Goal: Task Accomplishment & Management: Manage account settings

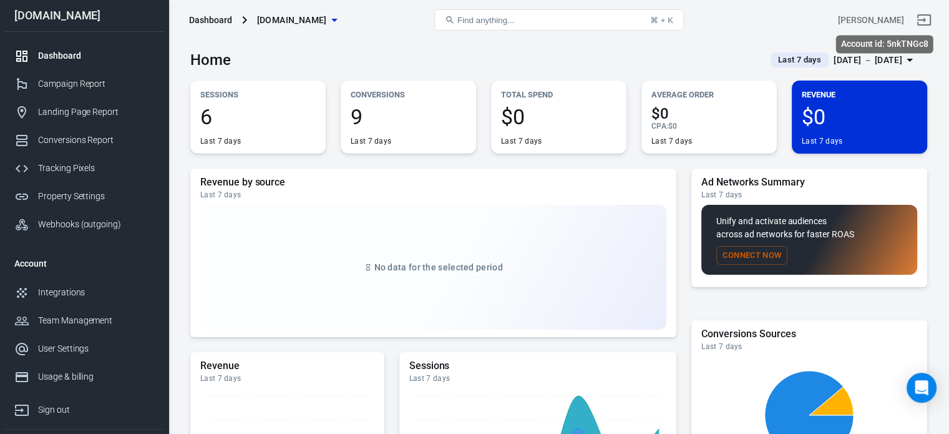
click at [875, 17] on div "[PERSON_NAME]" at bounding box center [871, 20] width 66 height 13
click at [508, 49] on div "Home Last 7 days [DATE] － [DATE]" at bounding box center [558, 55] width 737 height 31
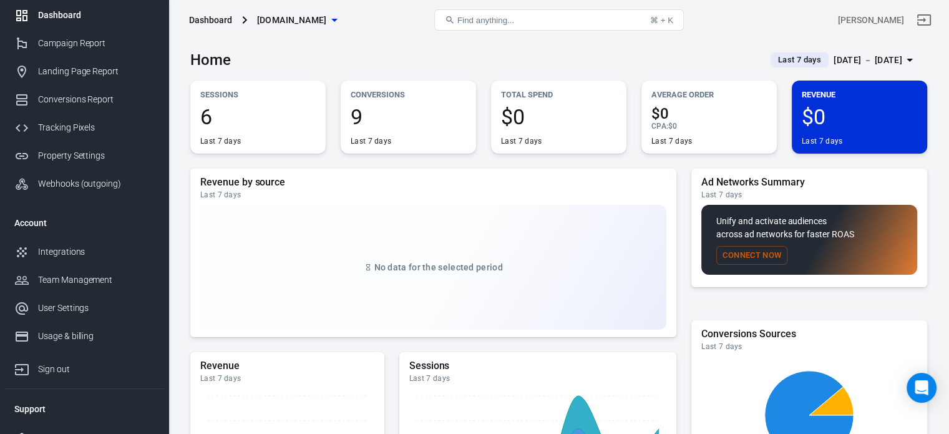
scroll to position [58, 0]
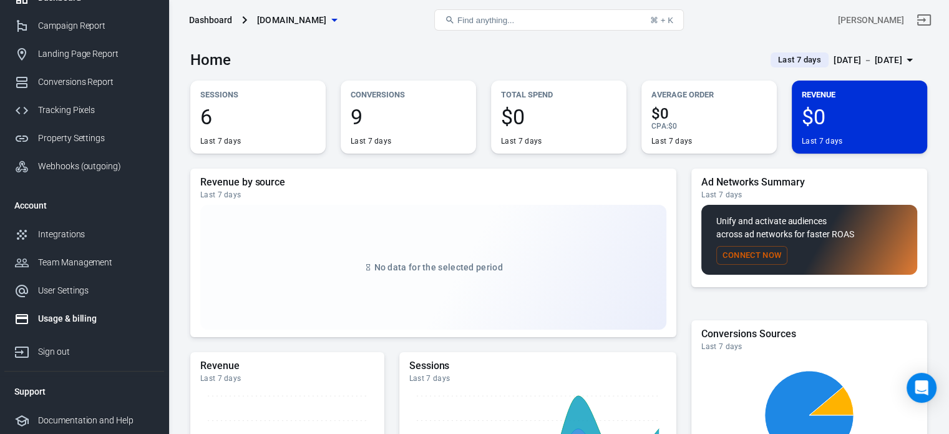
click at [57, 320] on div "Usage & billing" at bounding box center [96, 318] width 116 height 13
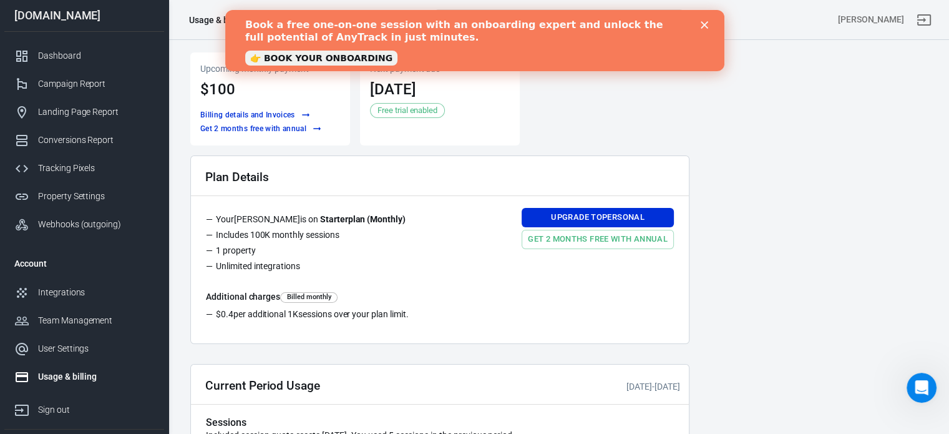
click at [701, 28] on polygon "Close" at bounding box center [703, 24] width 7 height 7
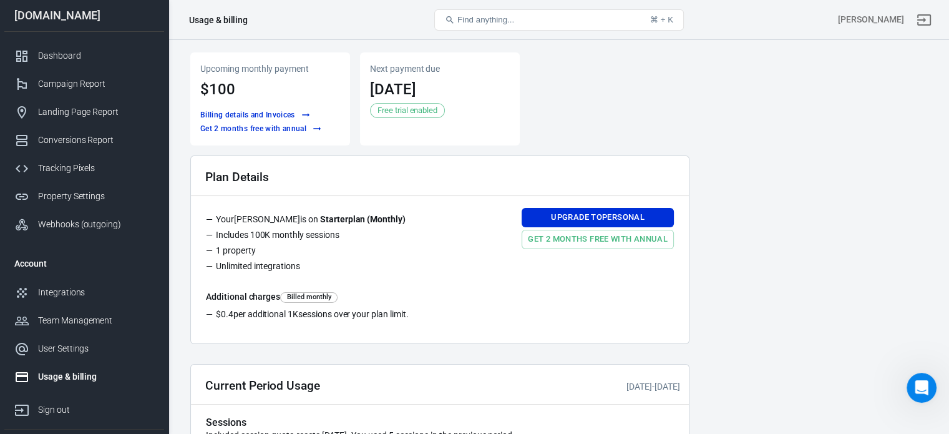
click at [546, 107] on div "Upcoming monthly payment $100 Billing details and Invoices Get 2 months free wi…" at bounding box center [439, 98] width 499 height 93
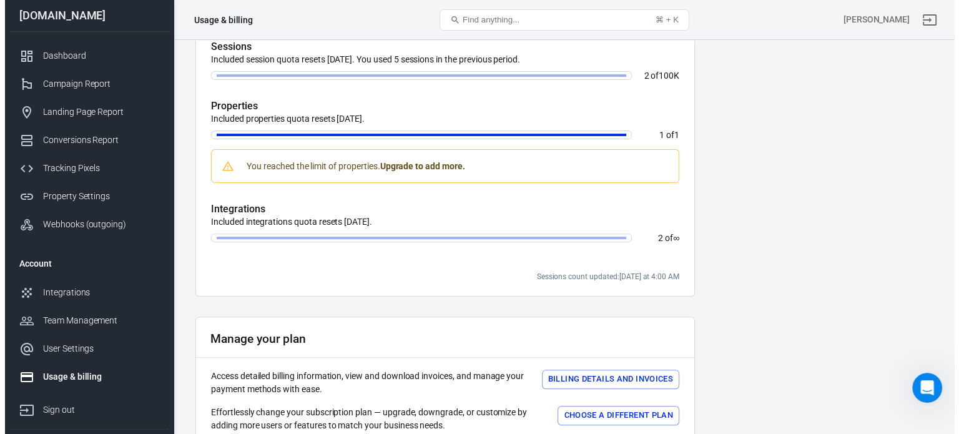
scroll to position [481, 0]
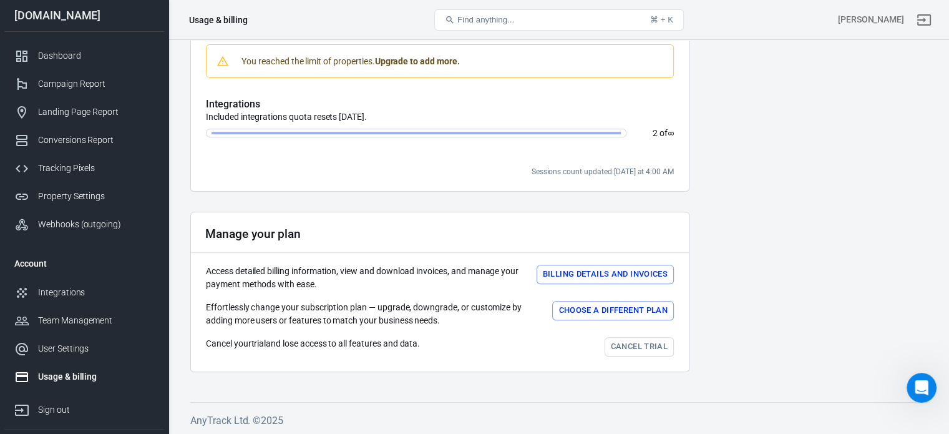
click at [619, 308] on button "Choose a different plan" at bounding box center [613, 310] width 122 height 19
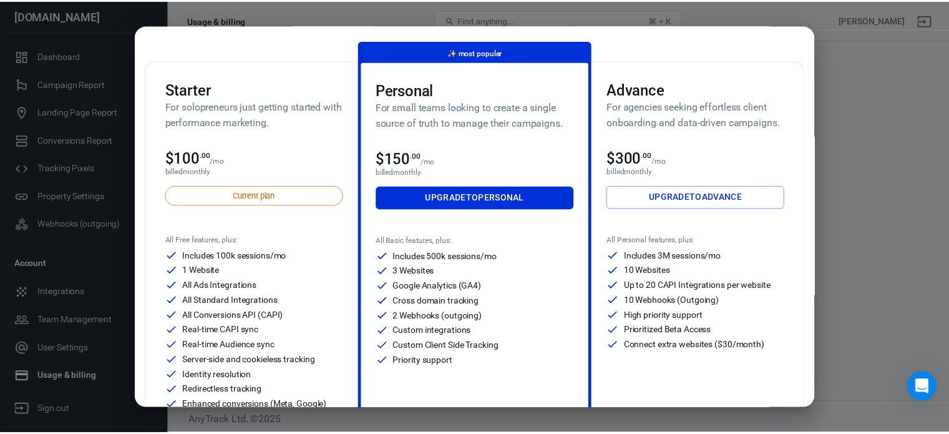
scroll to position [0, 0]
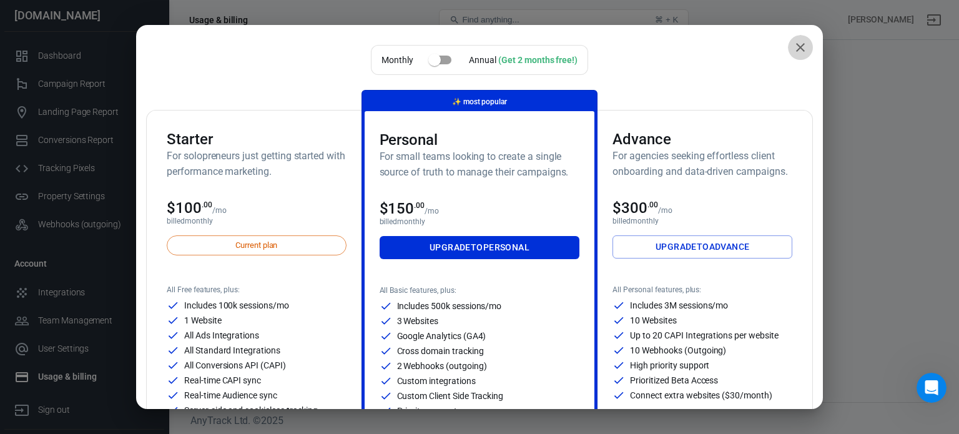
click at [796, 46] on icon "close" at bounding box center [800, 47] width 9 height 9
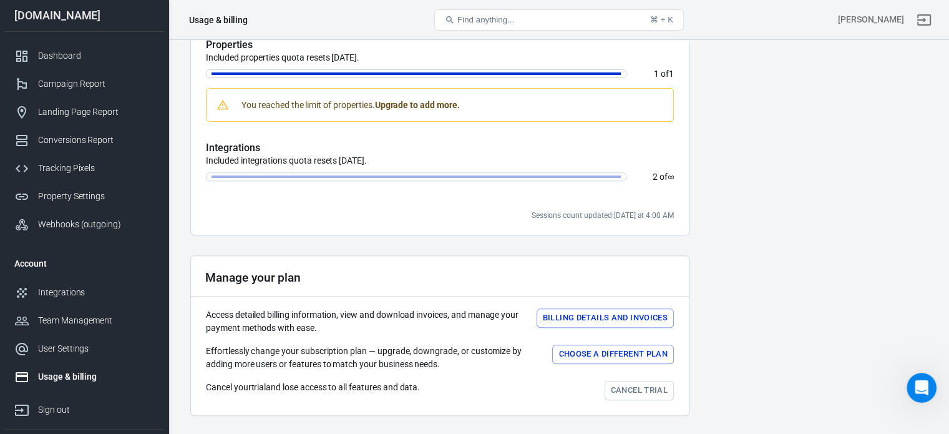
scroll to position [481, 0]
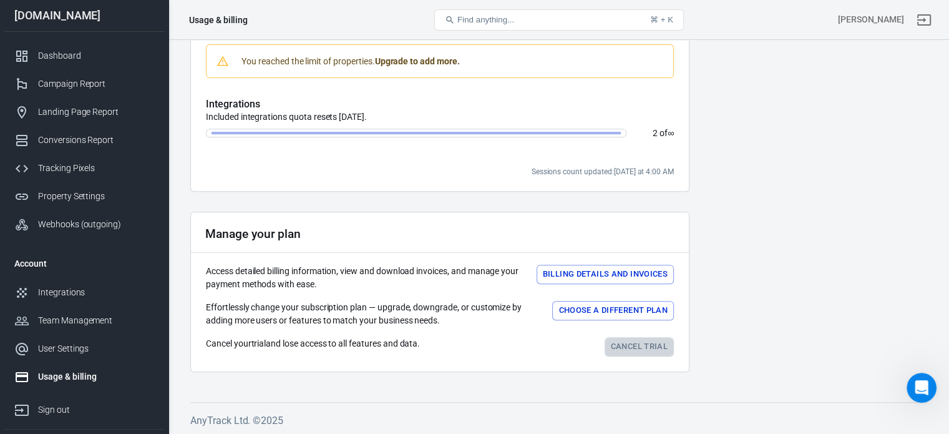
click at [632, 340] on link "Cancel trial" at bounding box center [639, 346] width 69 height 19
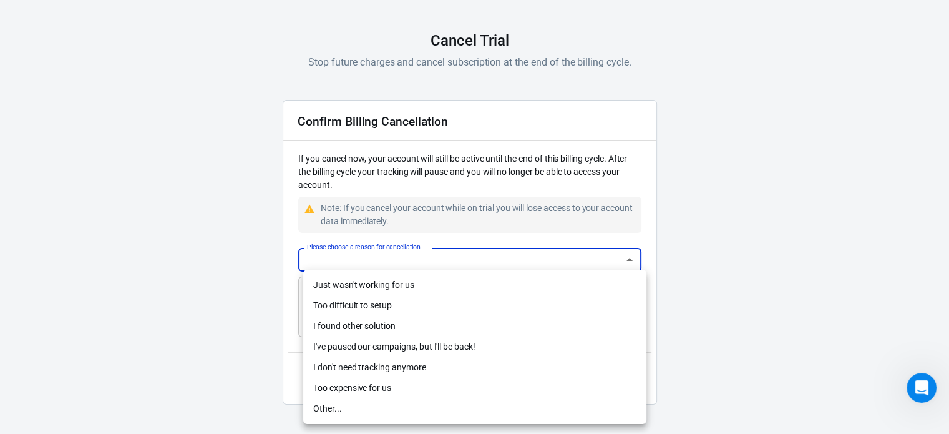
click at [406, 260] on body "AnyTrack Cancel Trial Stop future charges and cancel subscription at the end of…" at bounding box center [474, 182] width 949 height 504
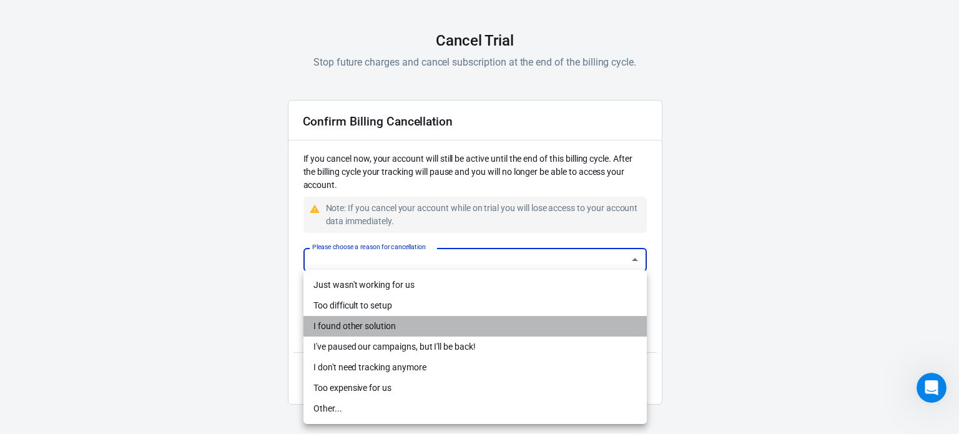
click at [360, 325] on li "I found other solution" at bounding box center [474, 326] width 343 height 21
type input "other-solution"
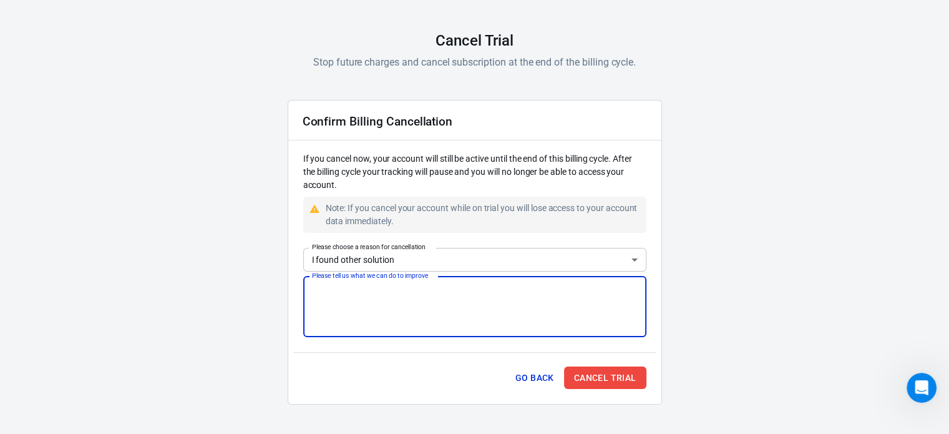
click at [359, 288] on textarea "Please tell us what we can do to improve" at bounding box center [475, 307] width 326 height 50
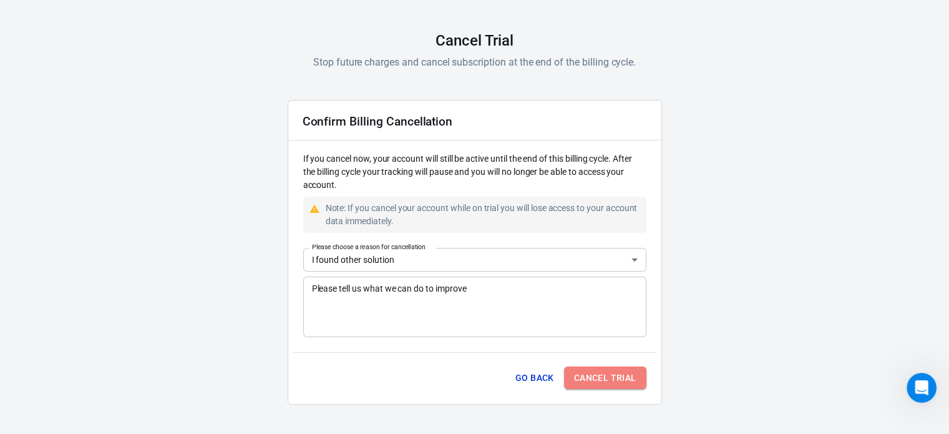
click at [608, 375] on button "Cancel Trial" at bounding box center [605, 377] width 82 height 23
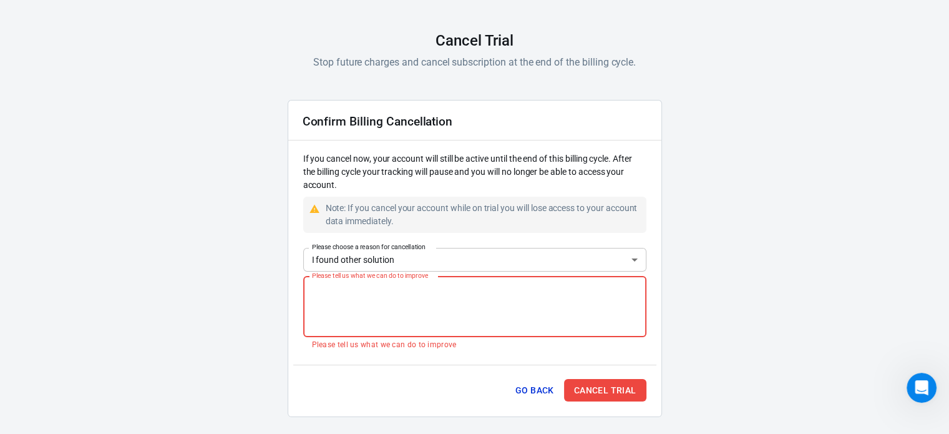
click at [429, 284] on textarea "Please tell us what we can do to improve" at bounding box center [475, 307] width 326 height 50
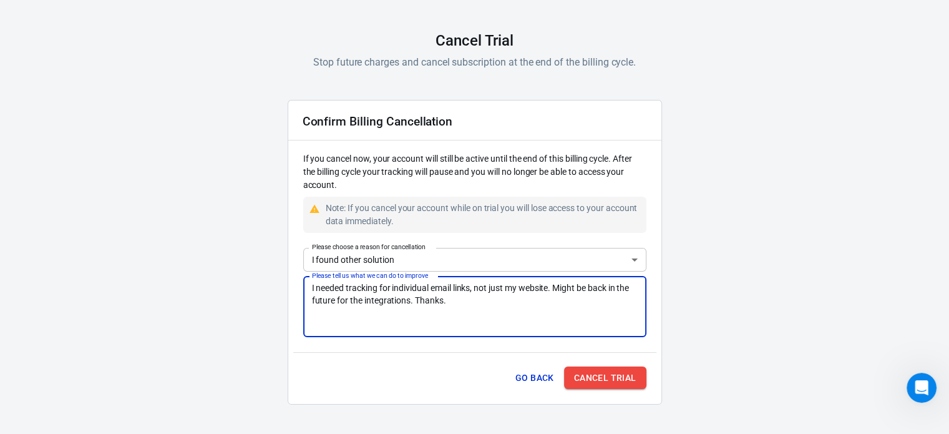
type textarea "I needed tracking for individual email links, not just my website. Might be bac…"
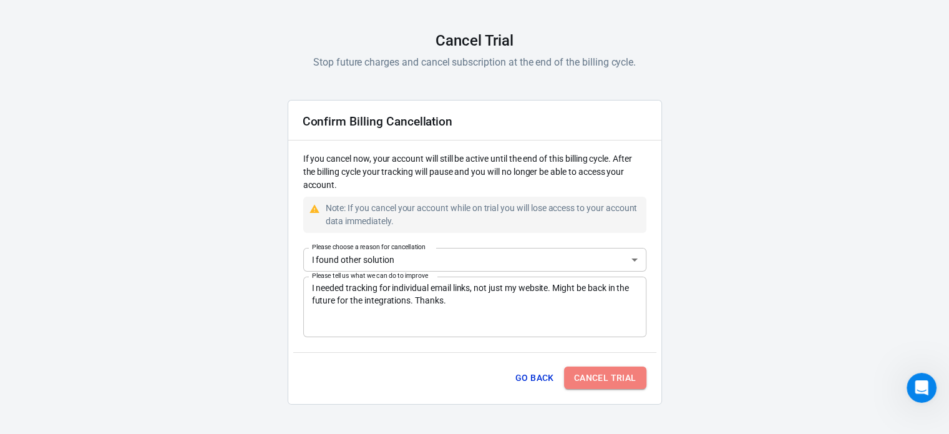
click at [607, 366] on button "Cancel Trial" at bounding box center [605, 377] width 82 height 23
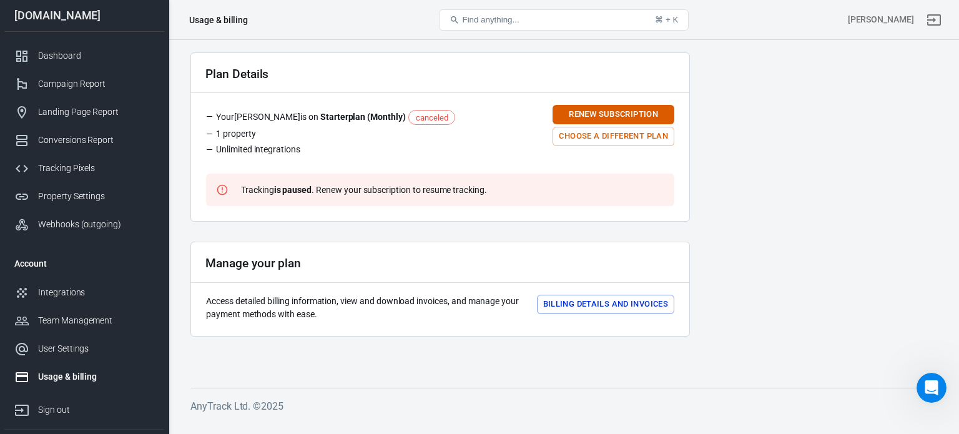
click at [697, 173] on main "Plan Details Your [PERSON_NAME] is on Starter plan ( Monthly ) canceled 1 prope…" at bounding box center [563, 209] width 747 height 315
click at [307, 147] on li "Unlimited integrations" at bounding box center [335, 151] width 259 height 16
click at [415, 165] on div "Plan Details Your [PERSON_NAME] is on Starter plan ( Monthly ) canceled 1 prope…" at bounding box center [439, 136] width 499 height 169
click at [597, 302] on button "Billing details and Invoices" at bounding box center [605, 304] width 137 height 19
